Goal: Information Seeking & Learning: Find specific fact

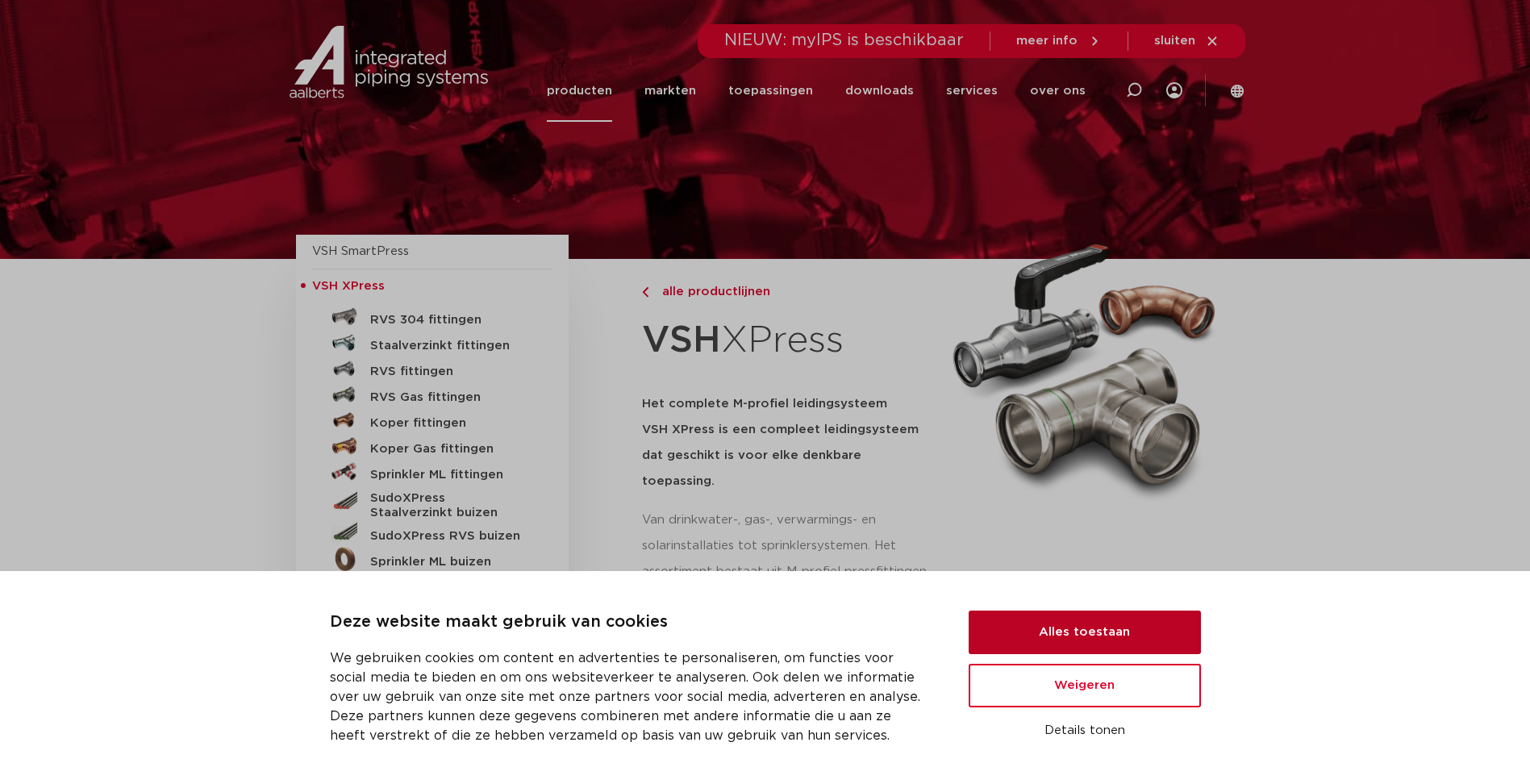
click at [1073, 631] on button "Alles toestaan" at bounding box center [1084, 632] width 233 height 44
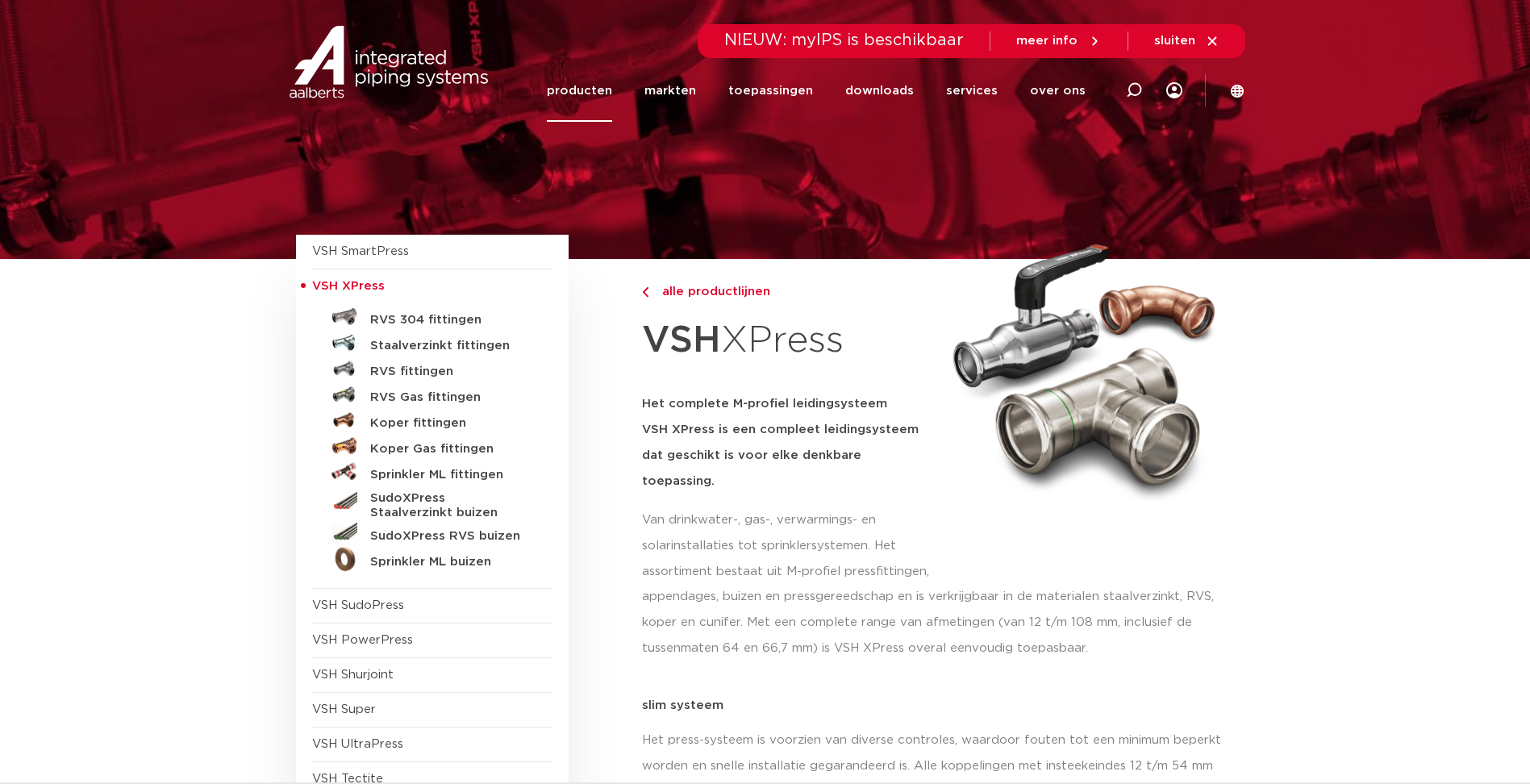
click at [363, 59] on img at bounding box center [388, 62] width 207 height 72
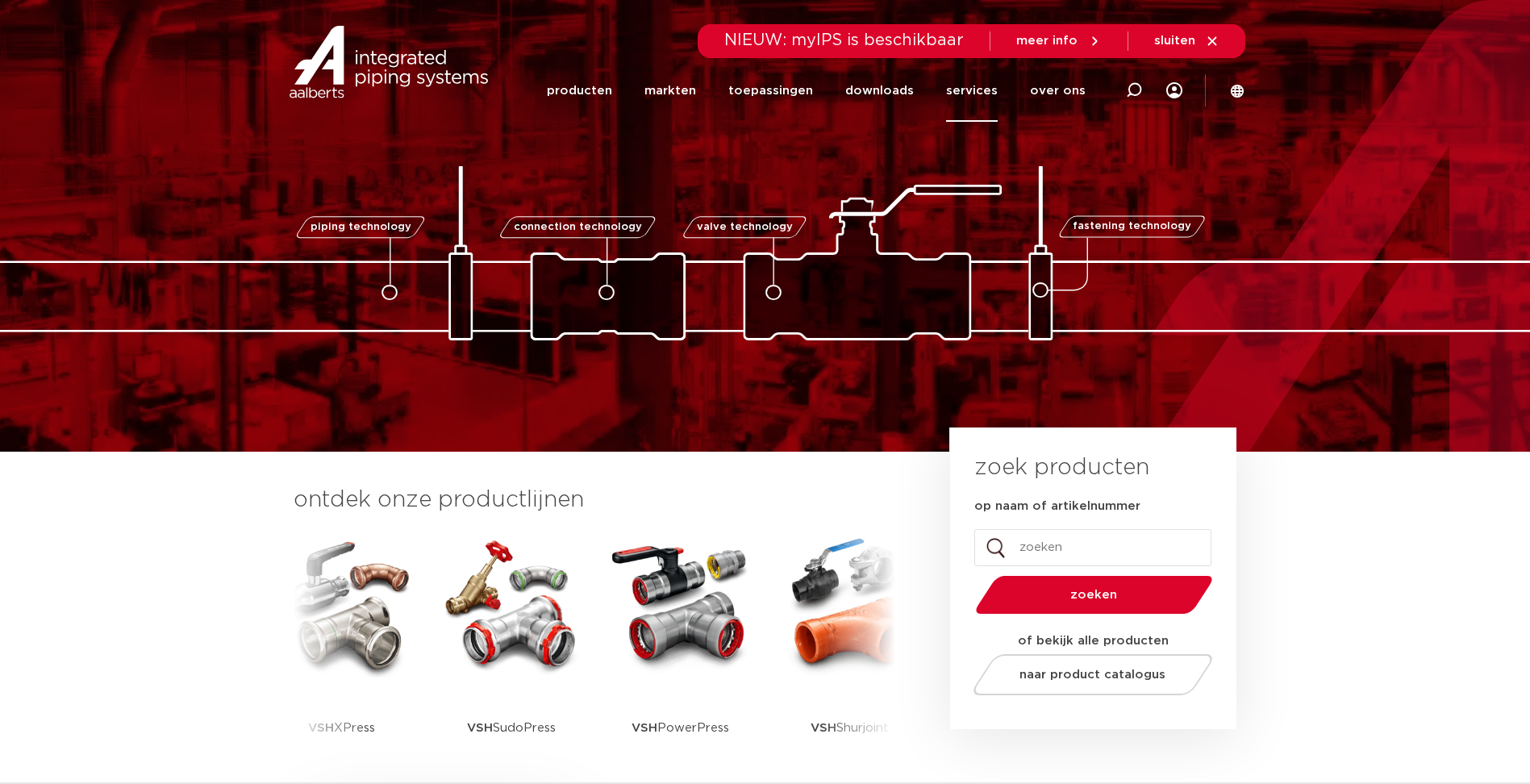
click at [970, 84] on link "services" at bounding box center [972, 90] width 52 height 62
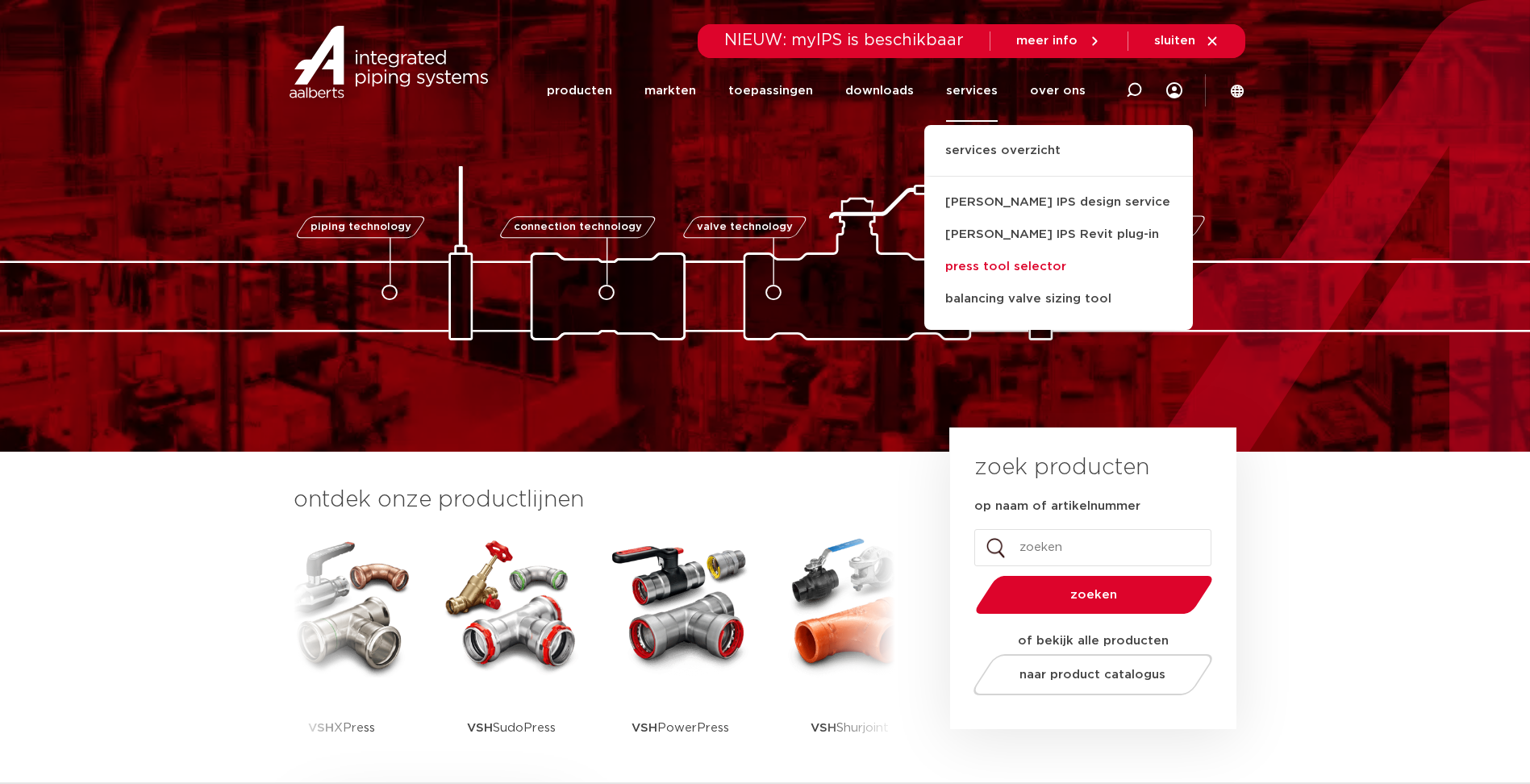
click at [1035, 273] on link "press tool selector" at bounding box center [1058, 267] width 269 height 32
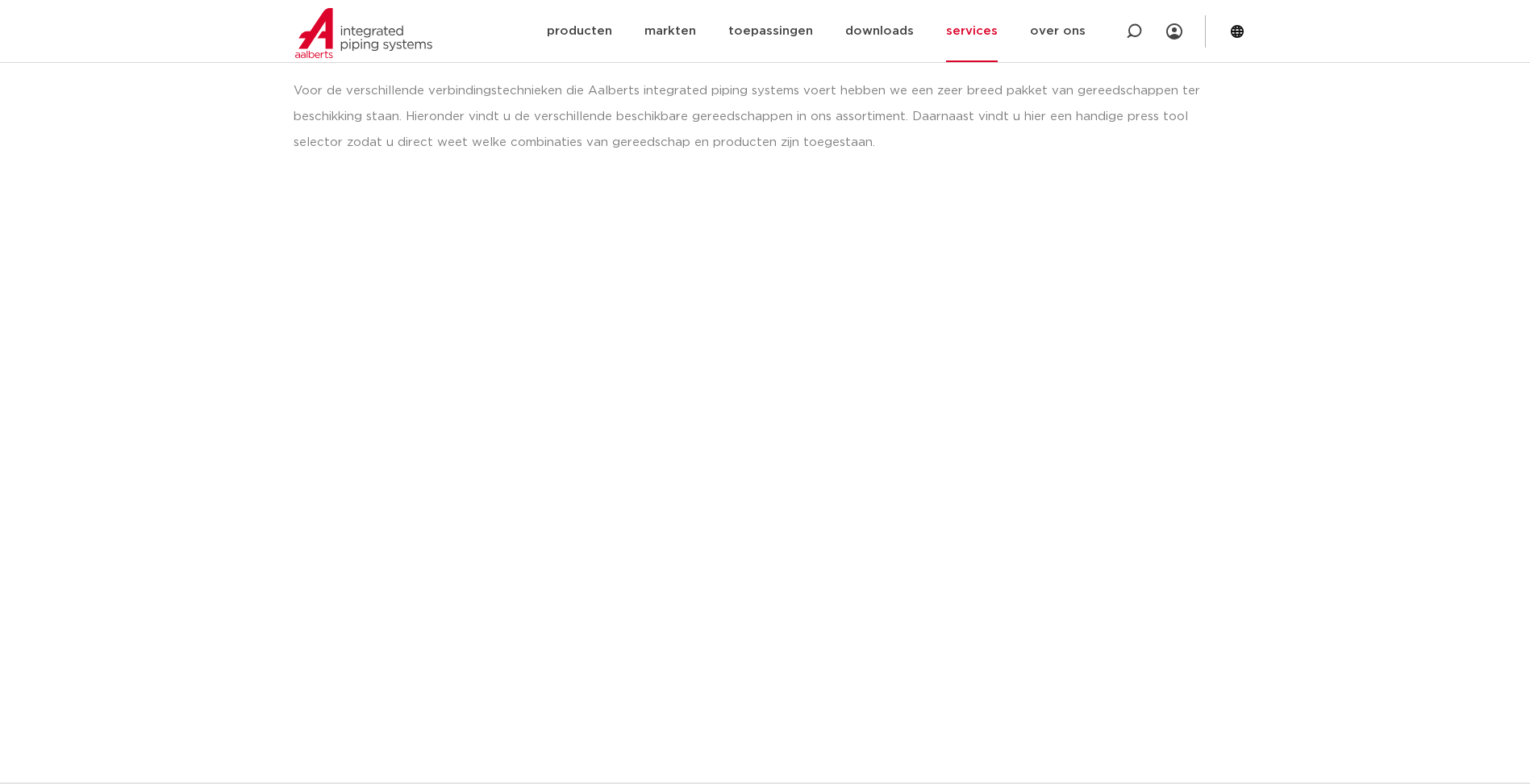
scroll to position [242, 0]
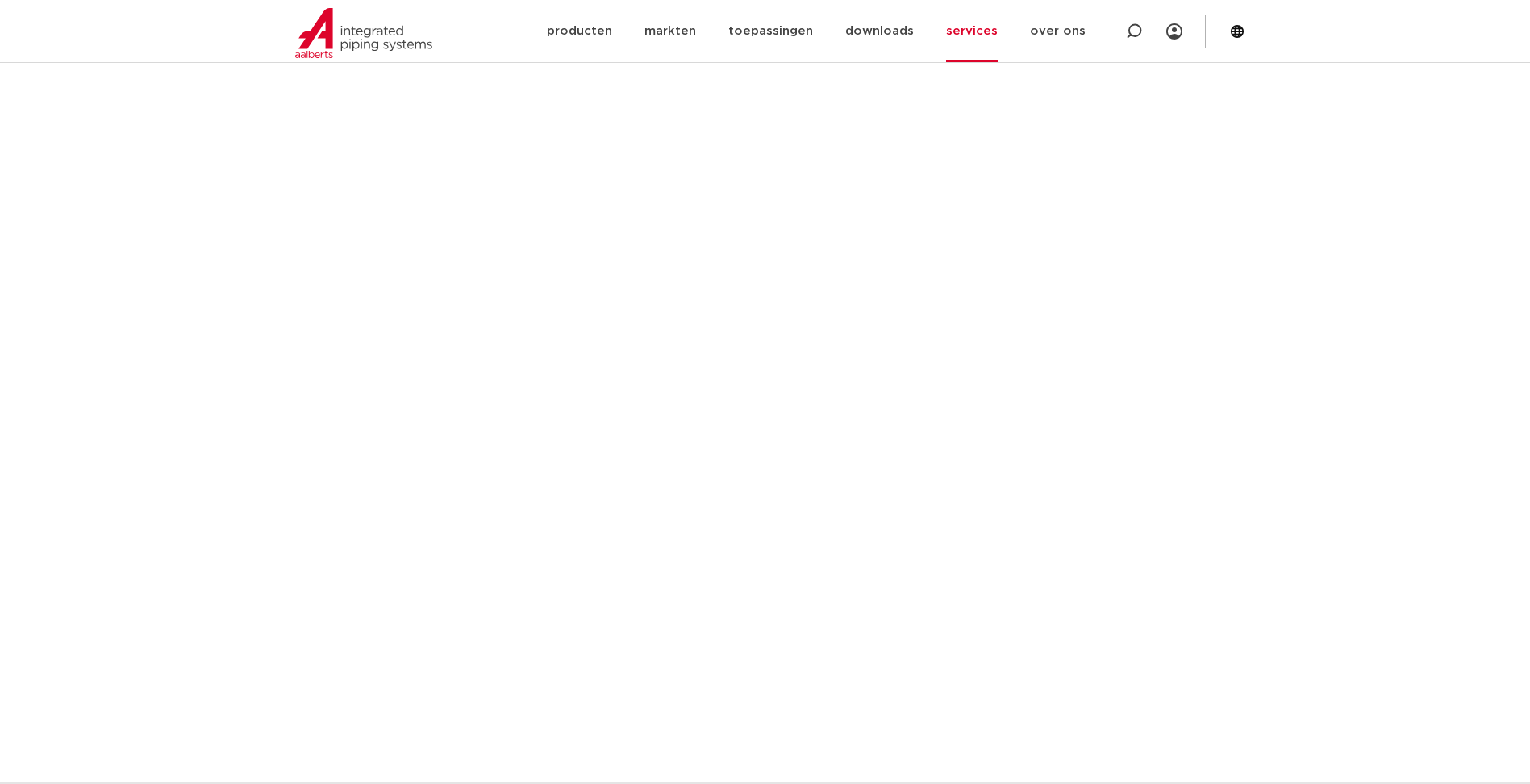
scroll to position [726, 0]
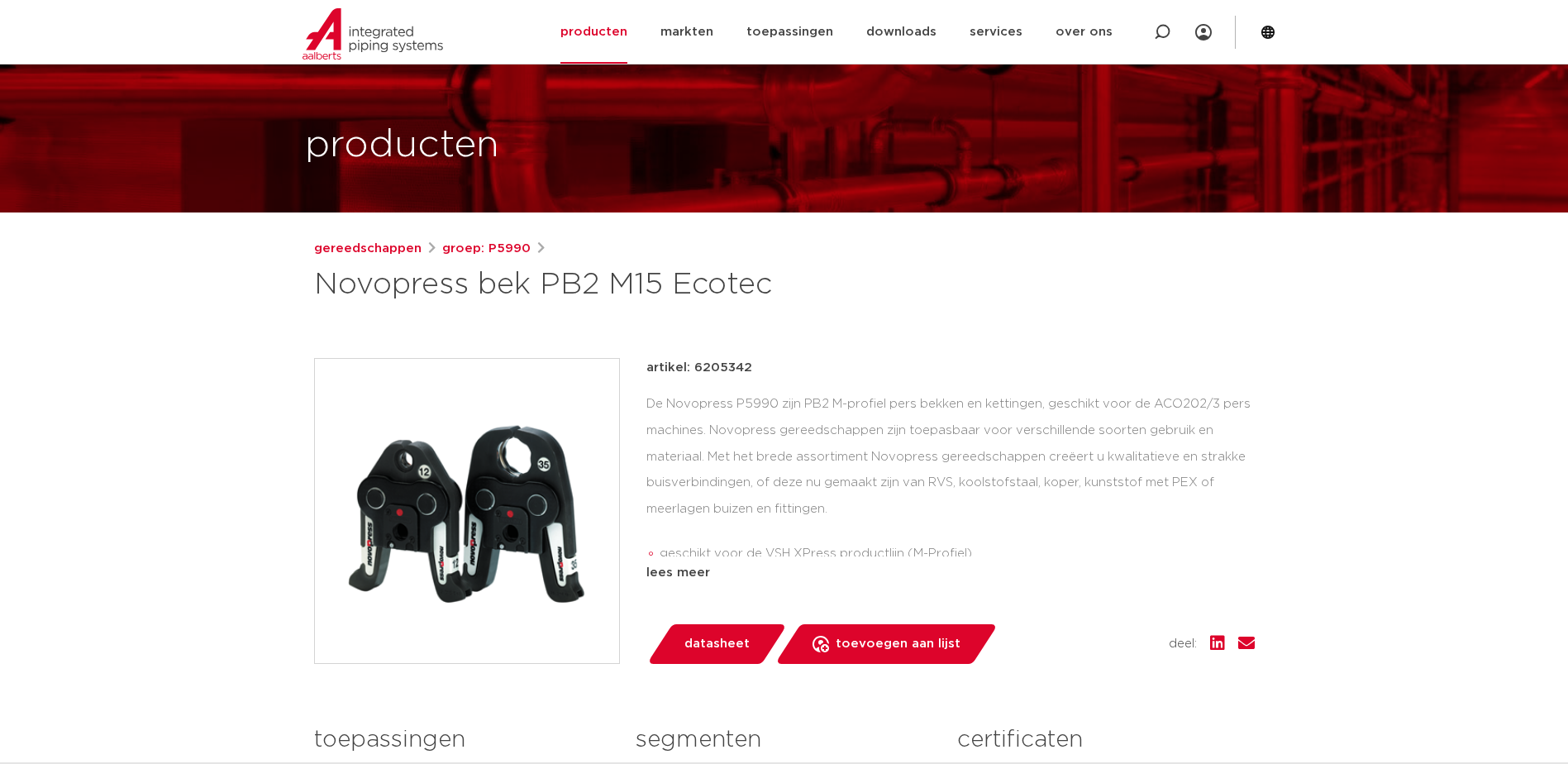
scroll to position [83, 0]
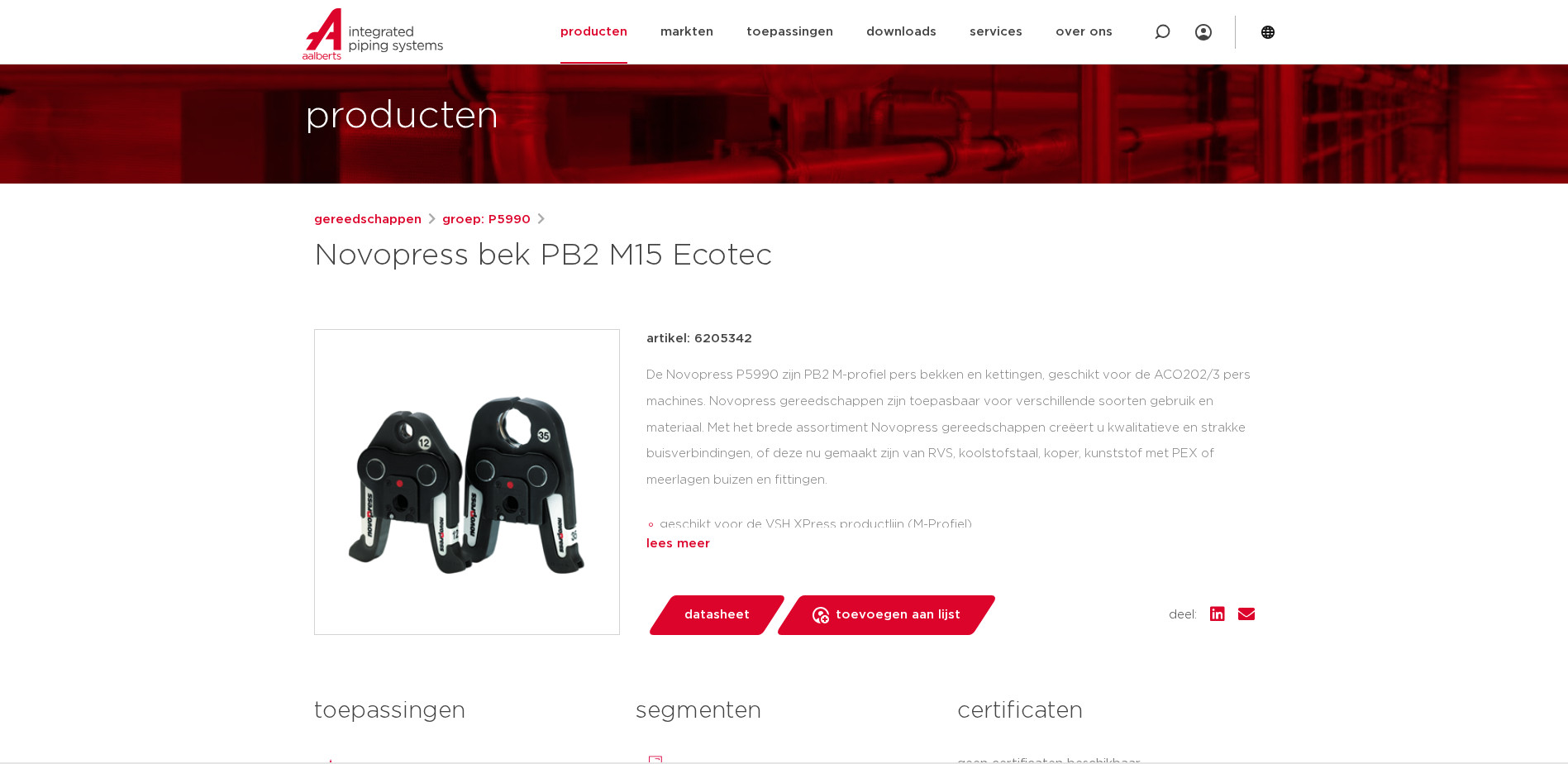
click at [695, 548] on div "lees meer" at bounding box center [951, 544] width 609 height 20
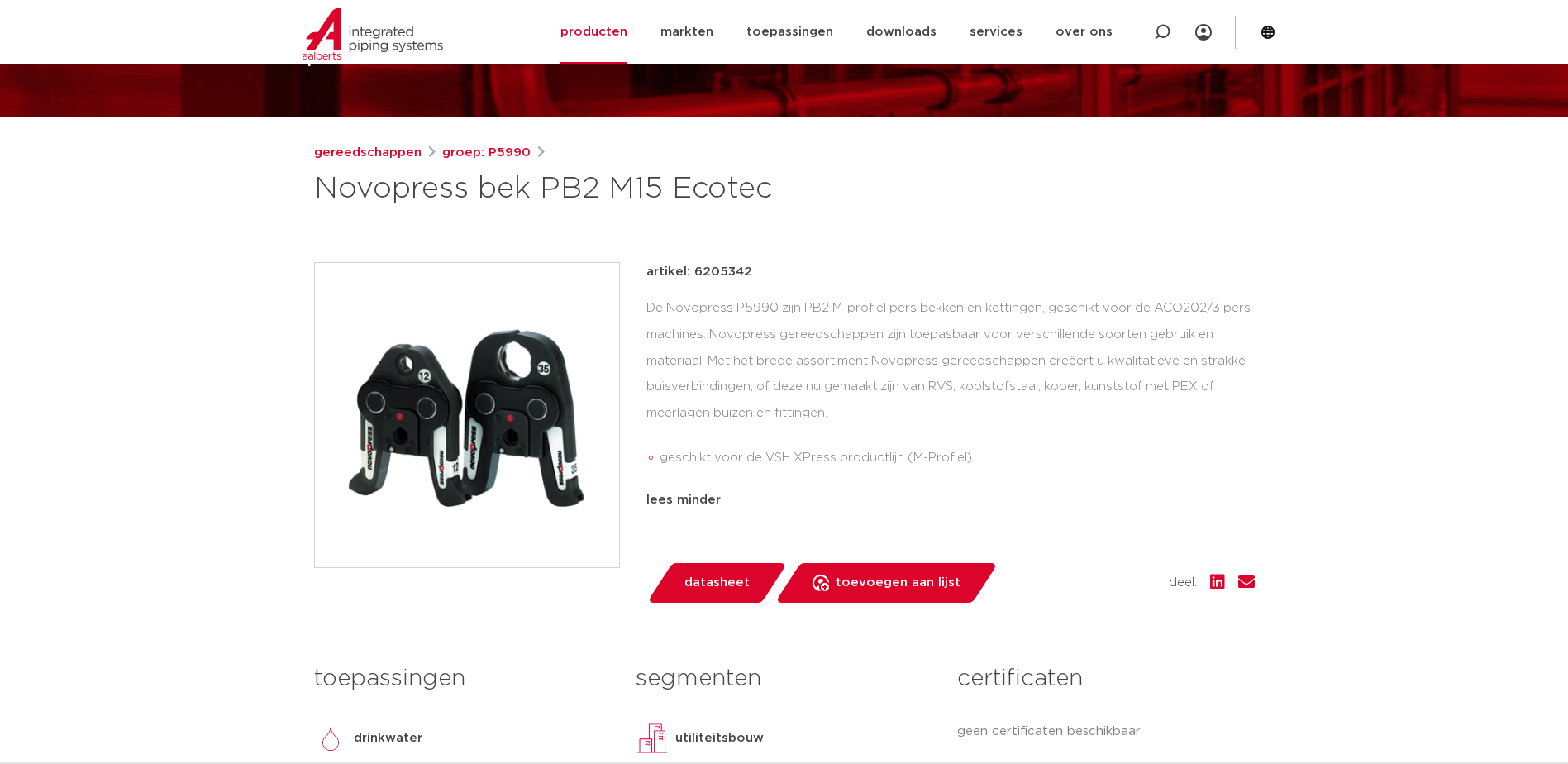
scroll to position [0, 0]
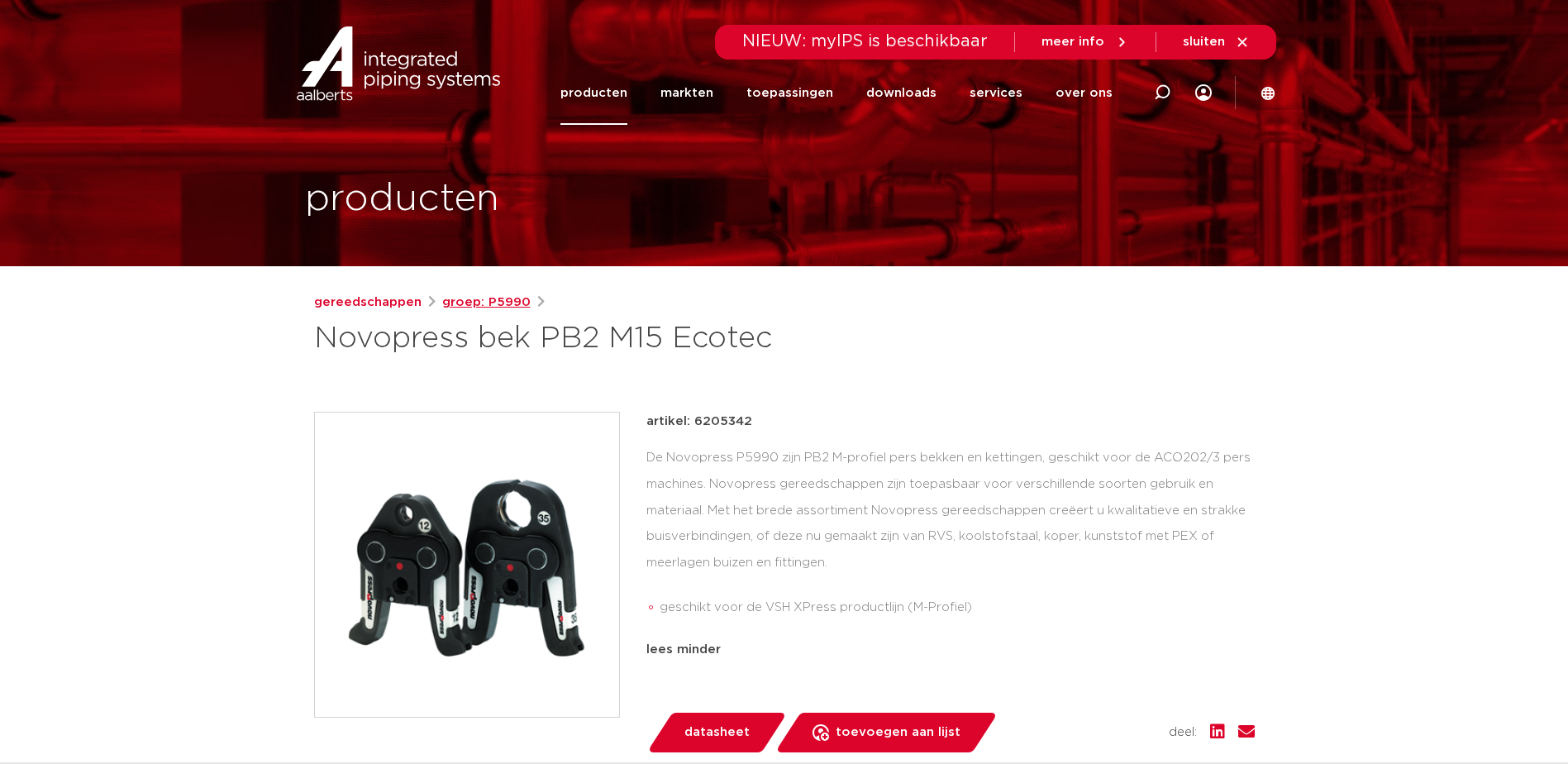
click at [487, 301] on link "groep: P5990" at bounding box center [486, 302] width 88 height 20
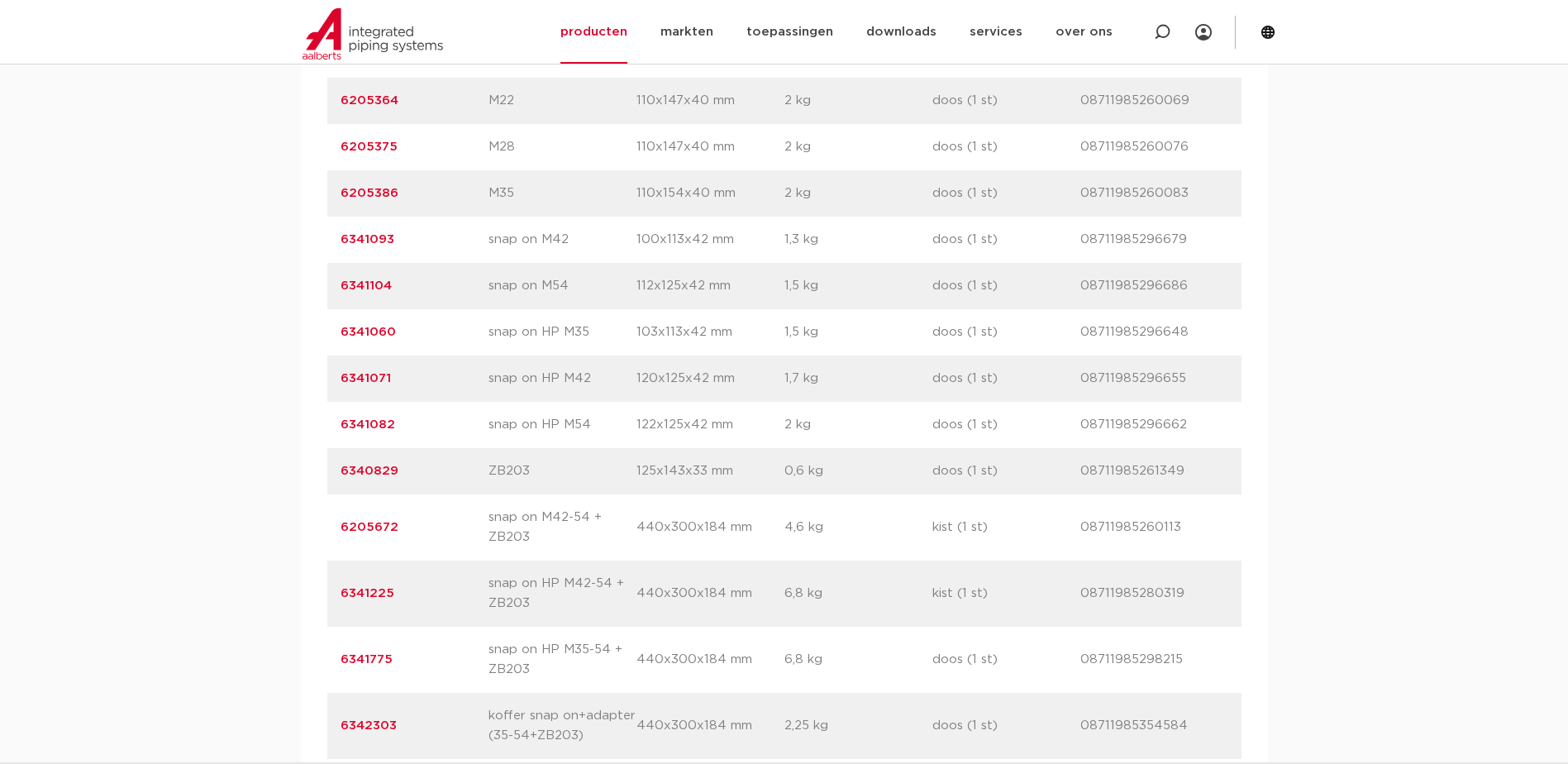
scroll to position [1489, 0]
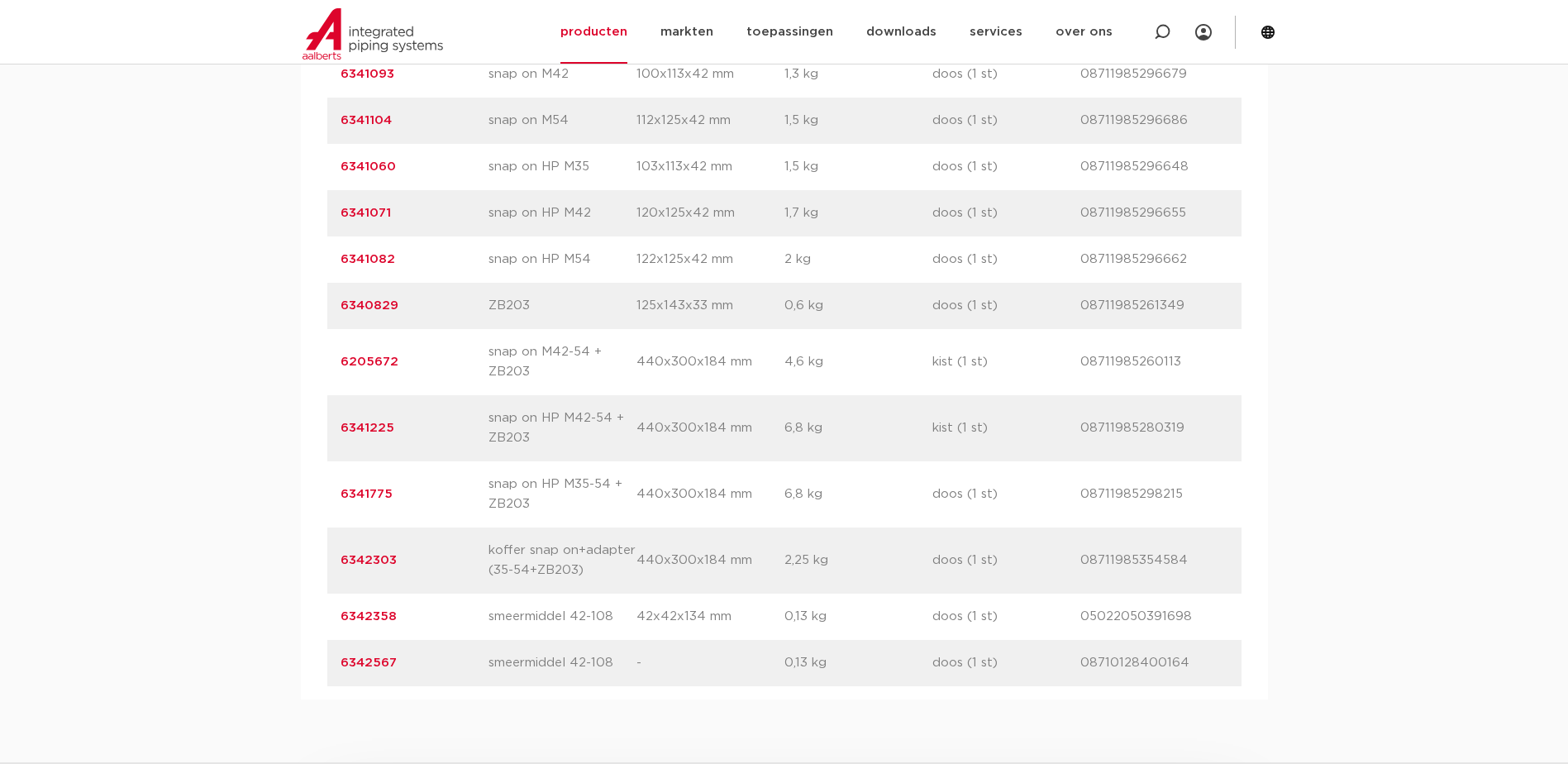
drag, startPoint x: 447, startPoint y: 561, endPoint x: 343, endPoint y: 558, distance: 104.0
click at [343, 558] on p "6342303" at bounding box center [415, 561] width 148 height 20
copy link "6342303"
drag, startPoint x: 424, startPoint y: 506, endPoint x: 323, endPoint y: 502, distance: 101.1
click at [323, 502] on div "artikelnummer afmeting afmetingen gewicht verpakking gtin artikelnummer 6205331…" at bounding box center [784, 206] width 967 height 985
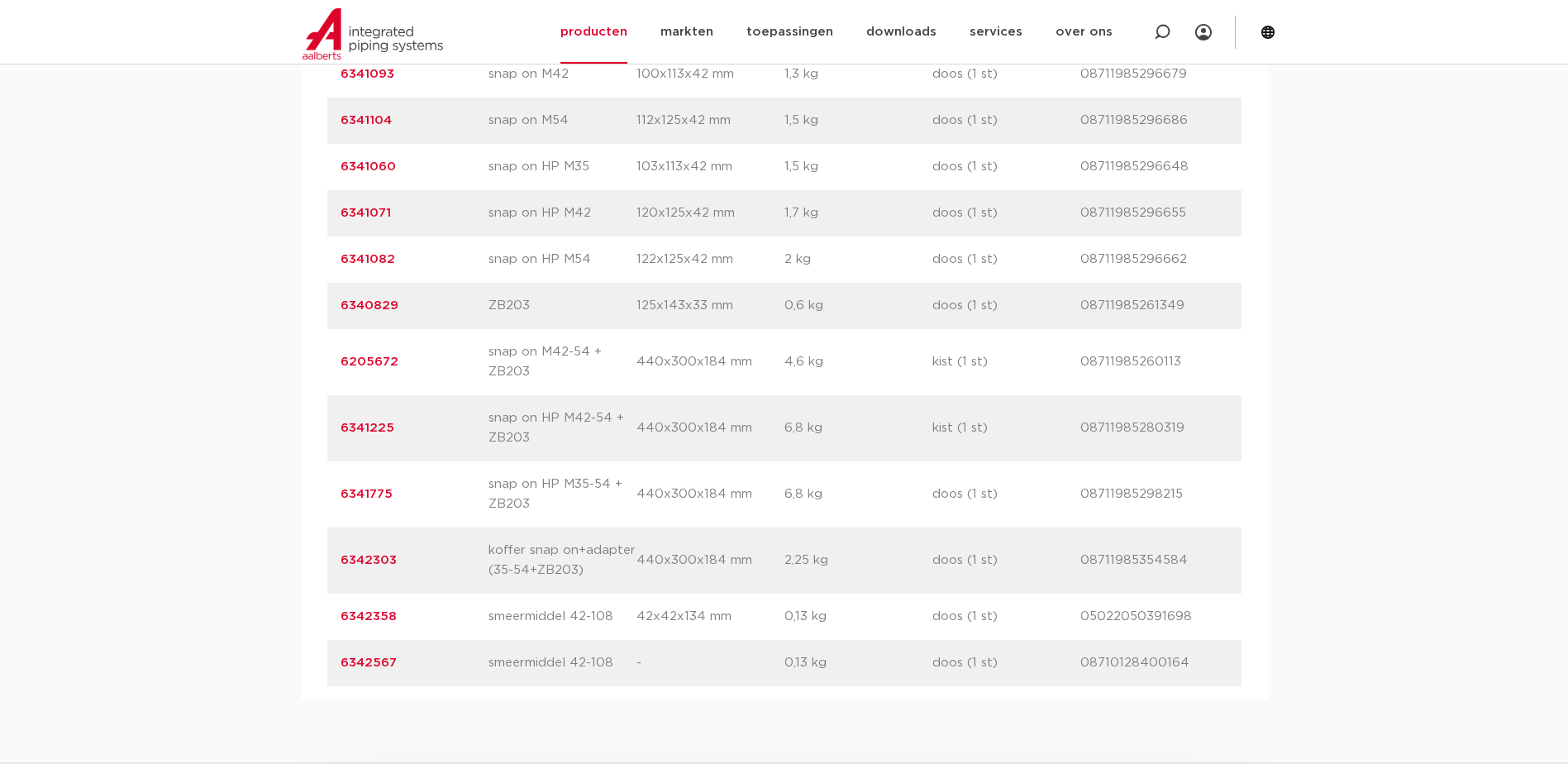
drag, startPoint x: 323, startPoint y: 502, endPoint x: 609, endPoint y: 458, distance: 289.4
click at [609, 458] on div "artikelnummer 6341225 afmeting snap on HP M42-54 + ZB203 afmetingen 440x300x184…" at bounding box center [784, 429] width 915 height 67
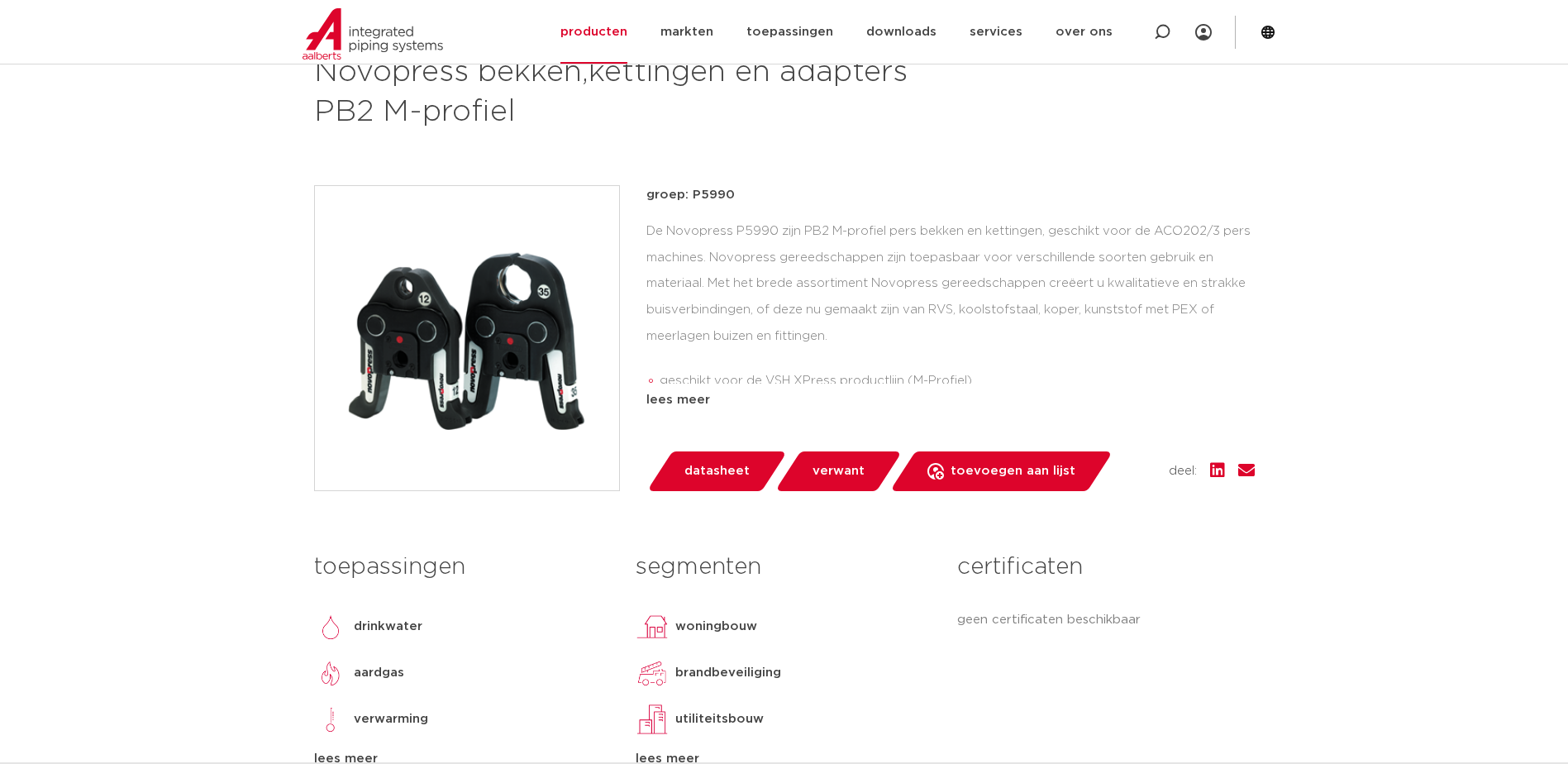
scroll to position [83, 0]
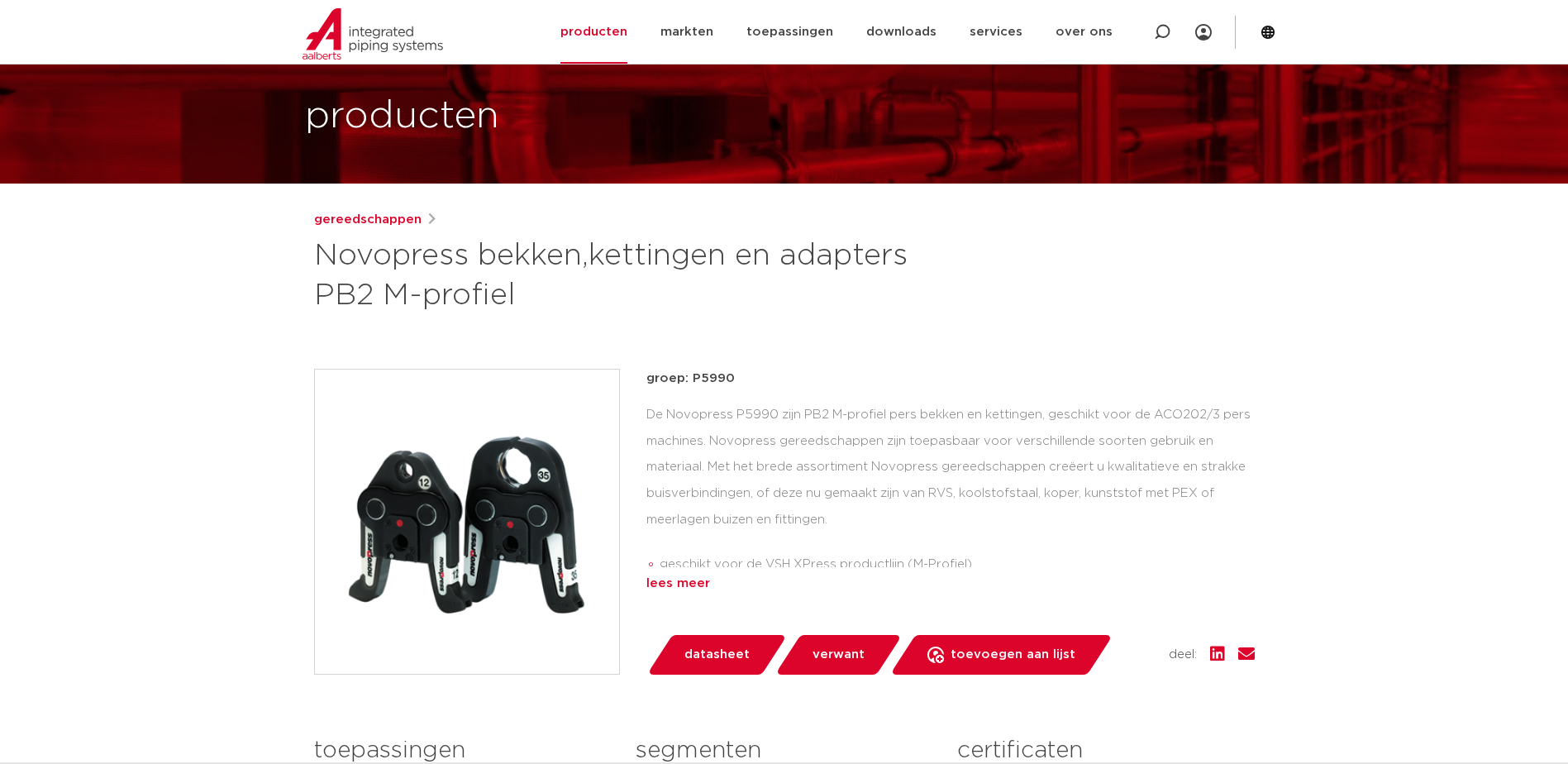
click at [665, 580] on div "lees meer" at bounding box center [951, 583] width 609 height 20
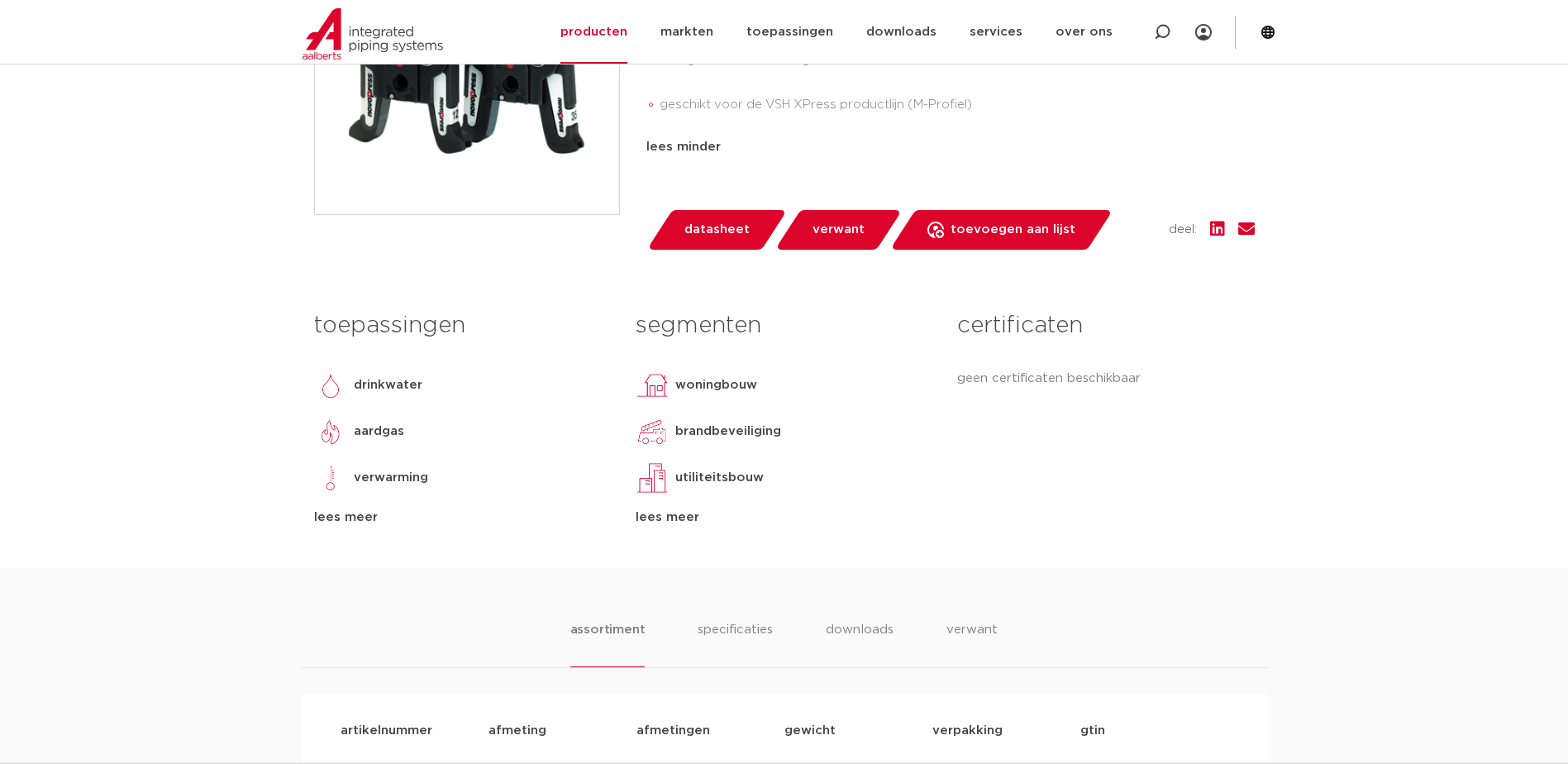
scroll to position [637, 0]
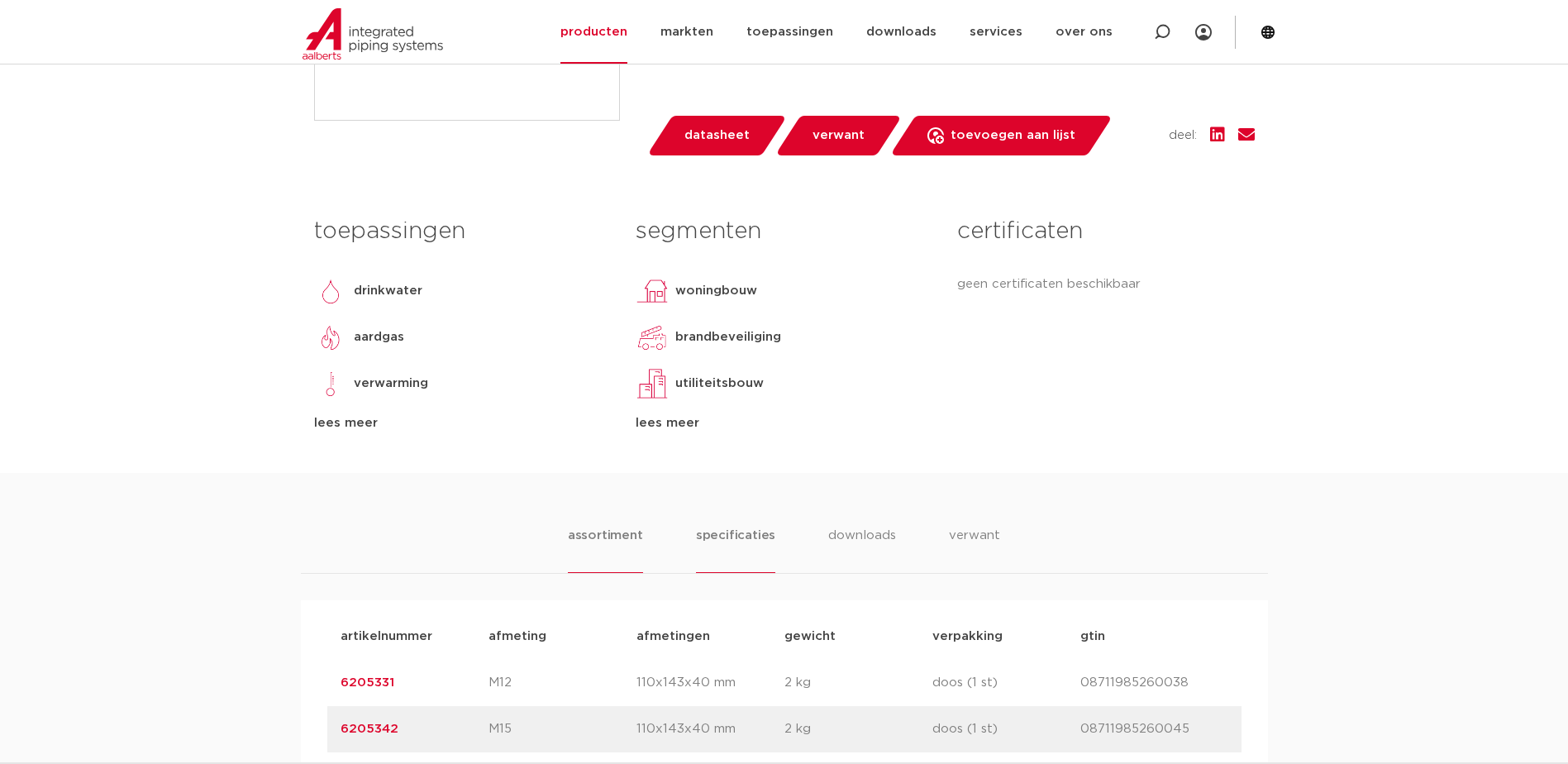
click at [754, 531] on li "specificaties" at bounding box center [736, 550] width 80 height 48
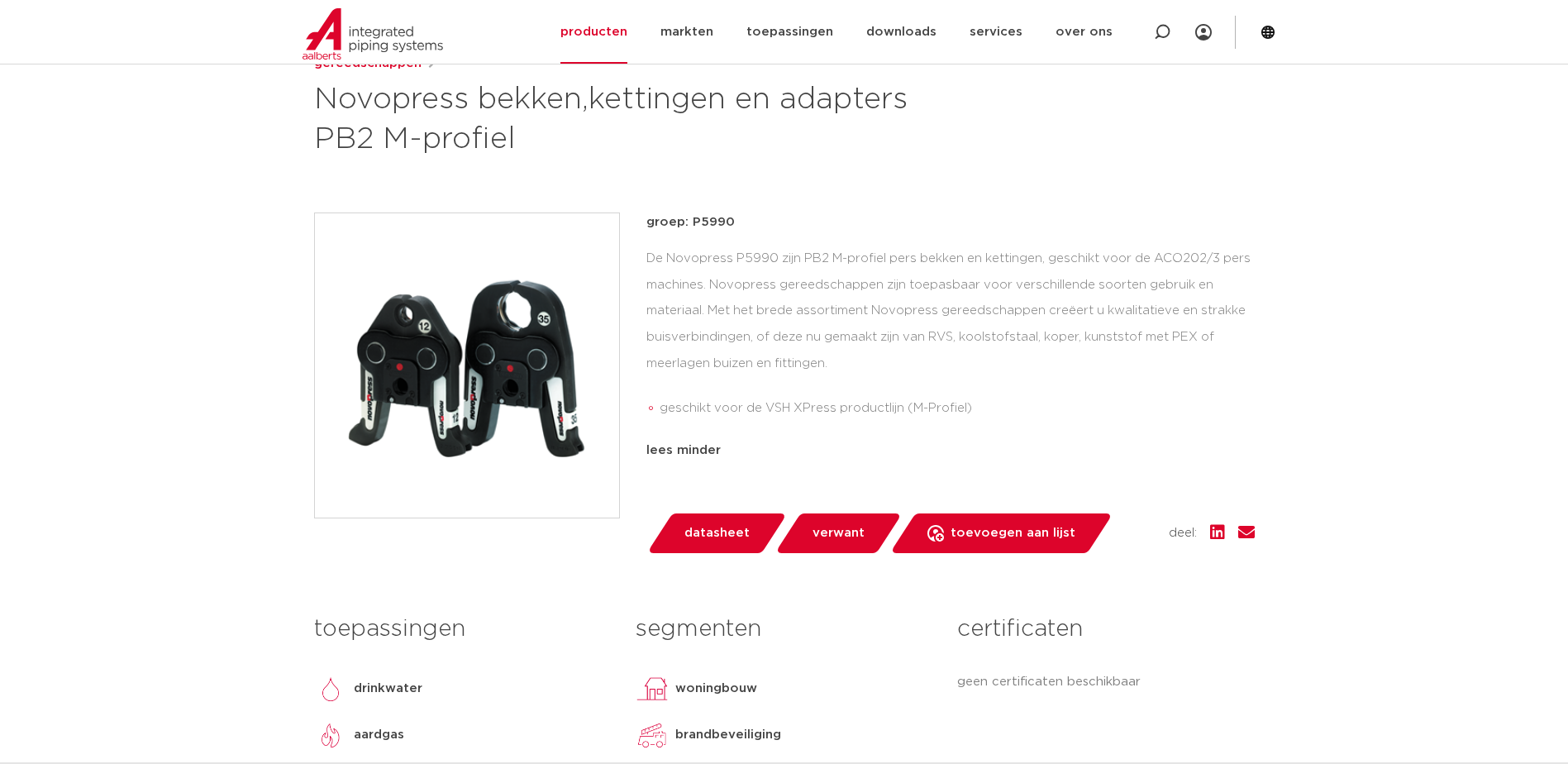
scroll to position [0, 0]
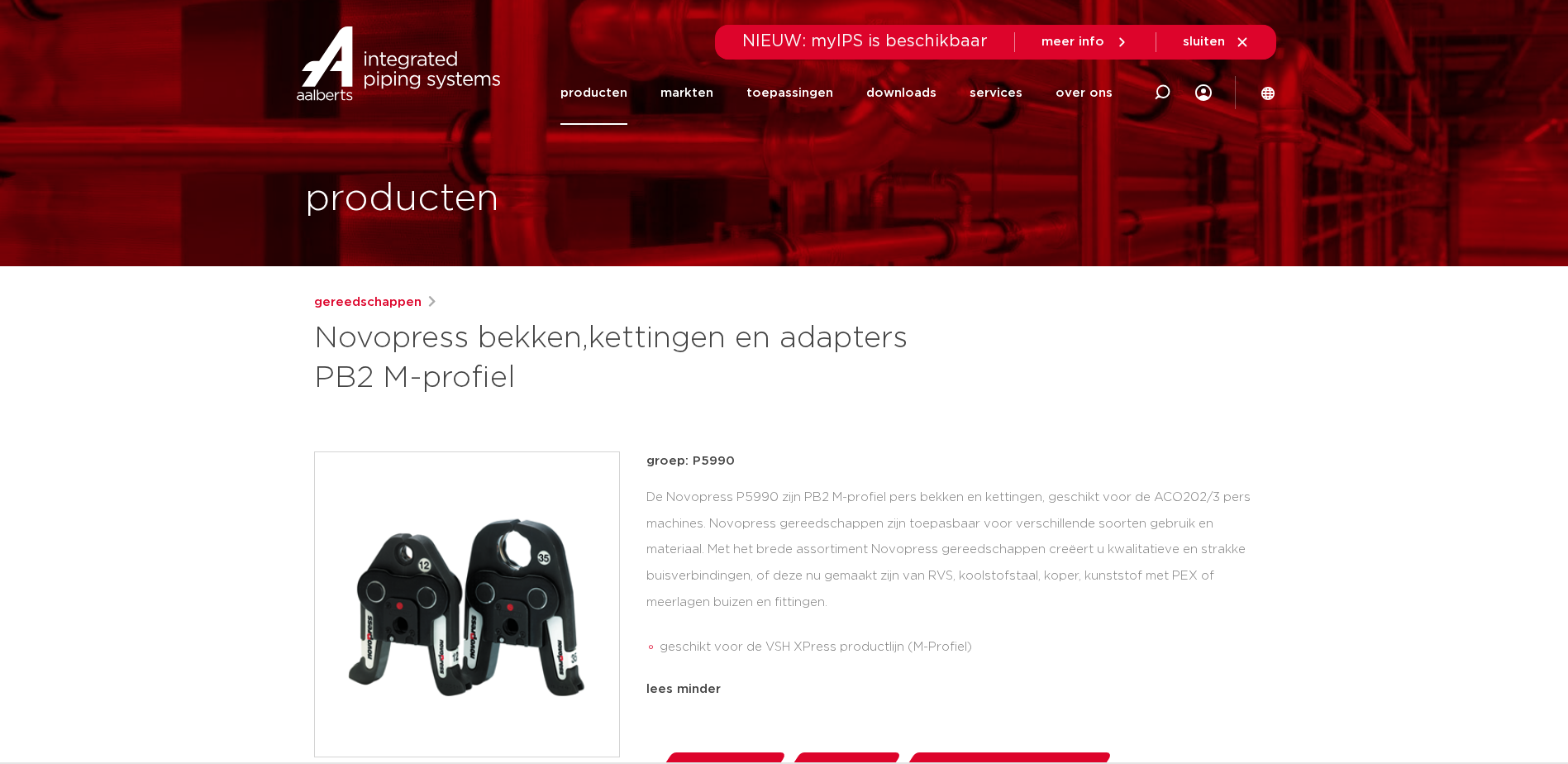
click at [382, 54] on img at bounding box center [398, 64] width 212 height 74
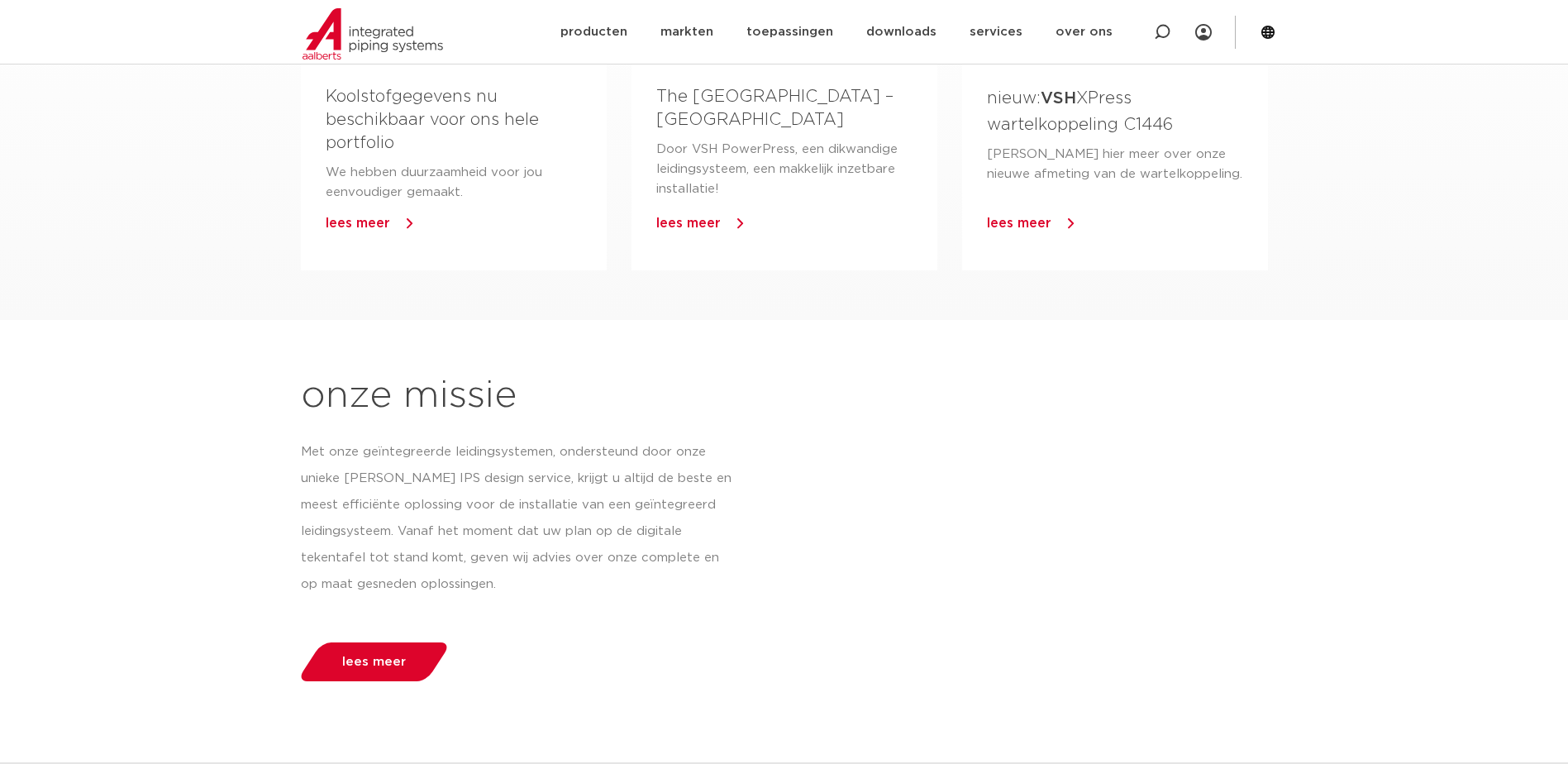
scroll to position [1323, 0]
